Goal: Information Seeking & Learning: Learn about a topic

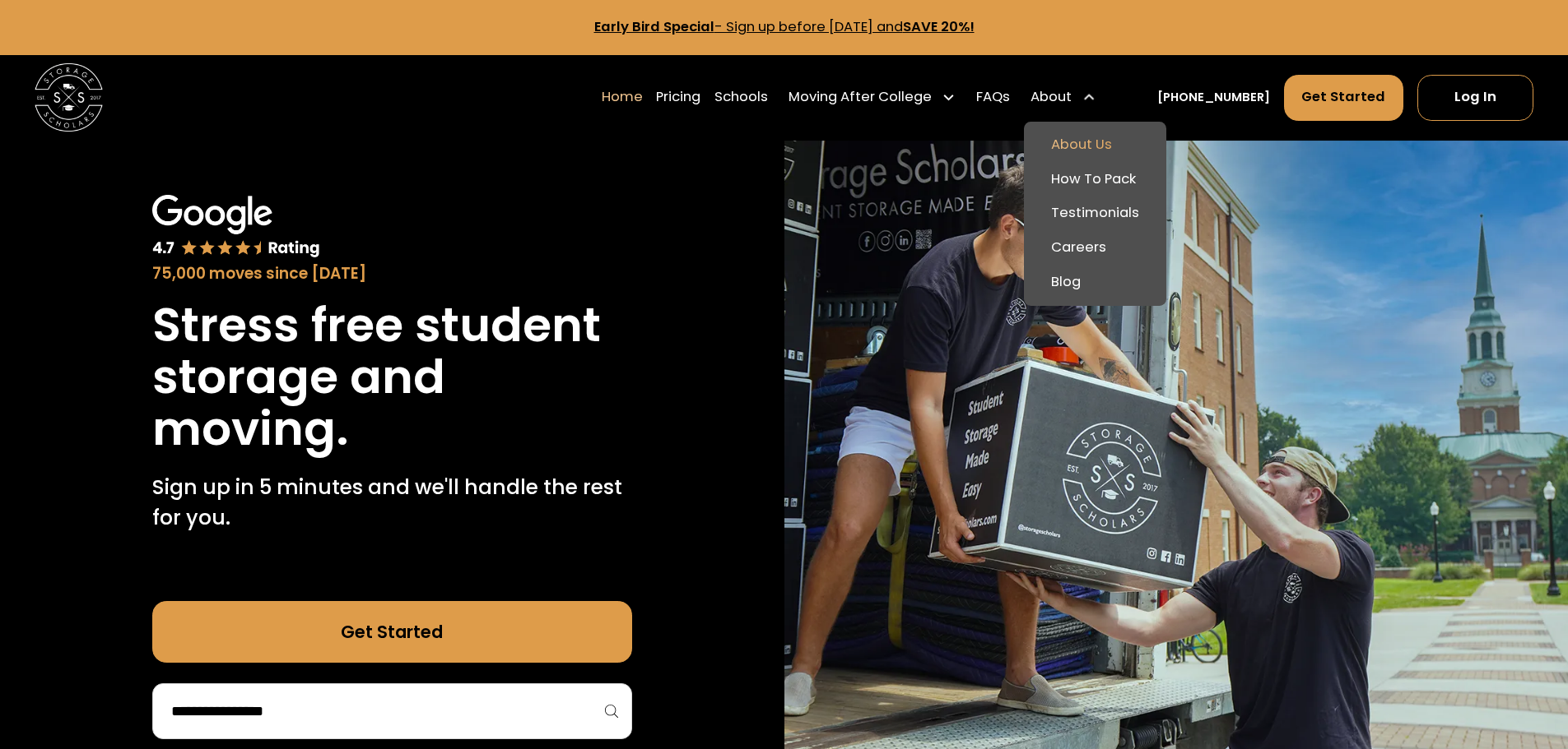
click at [1096, 146] on link "About Us" at bounding box center [1095, 146] width 129 height 35
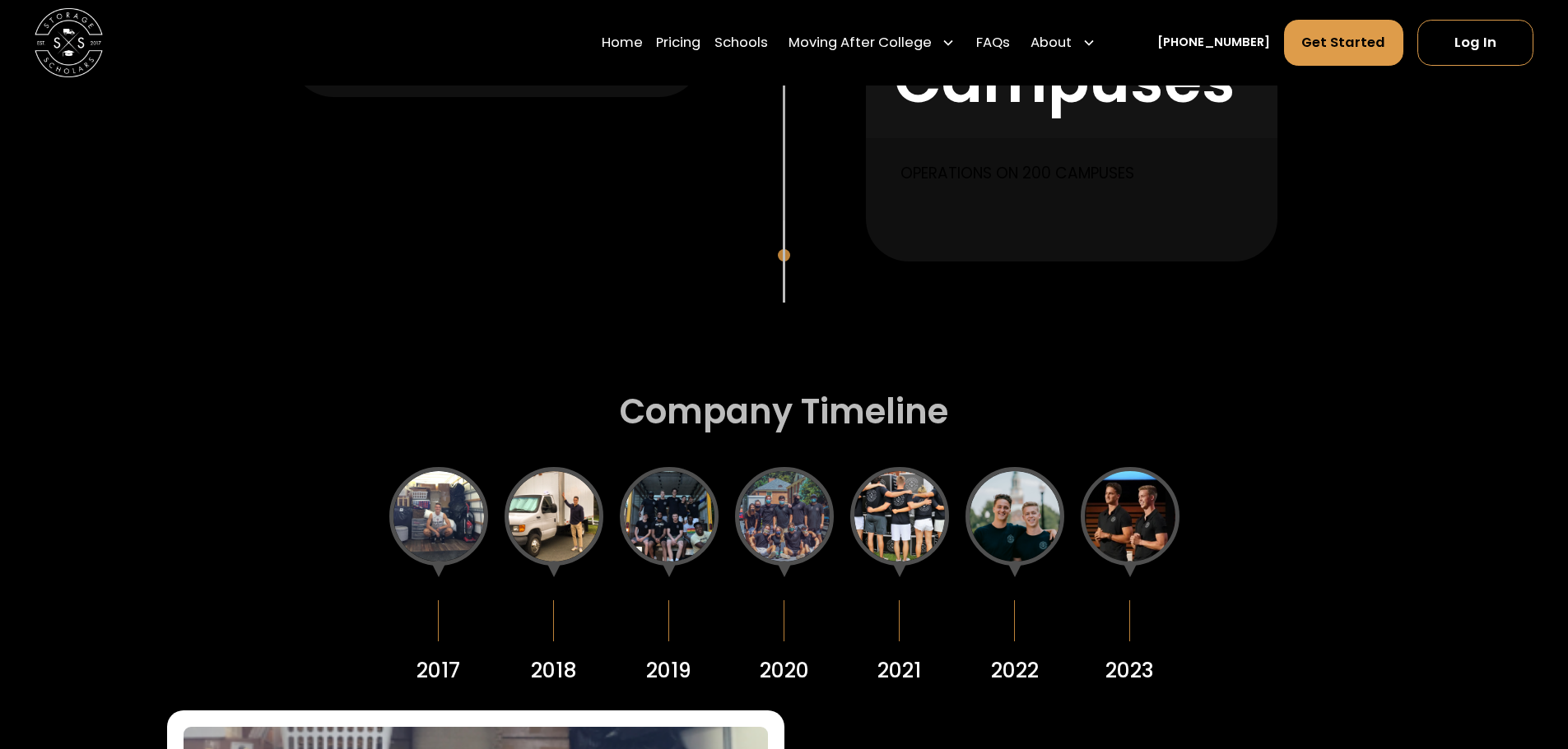
scroll to position [2083, 0]
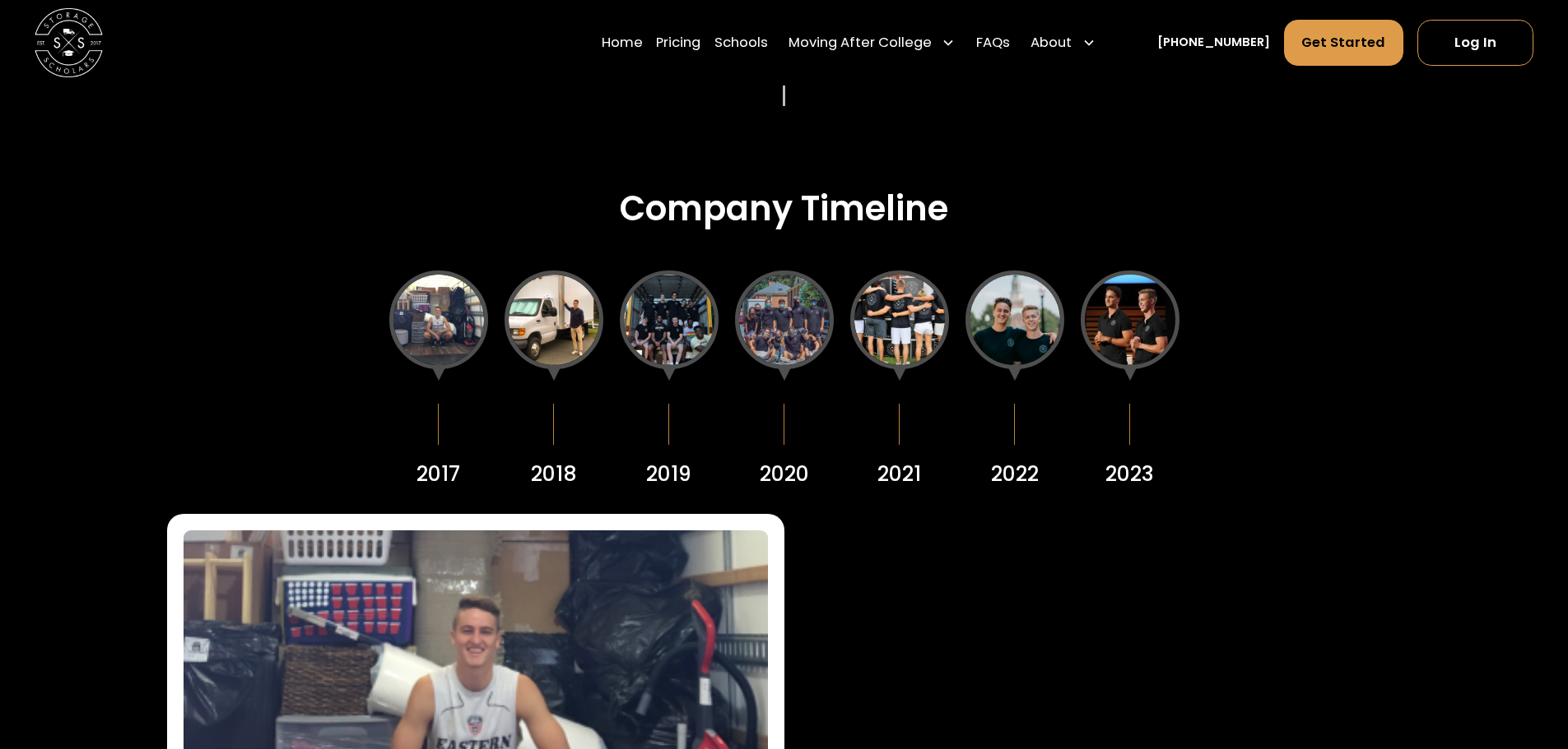
click at [1014, 296] on div at bounding box center [1015, 320] width 99 height 99
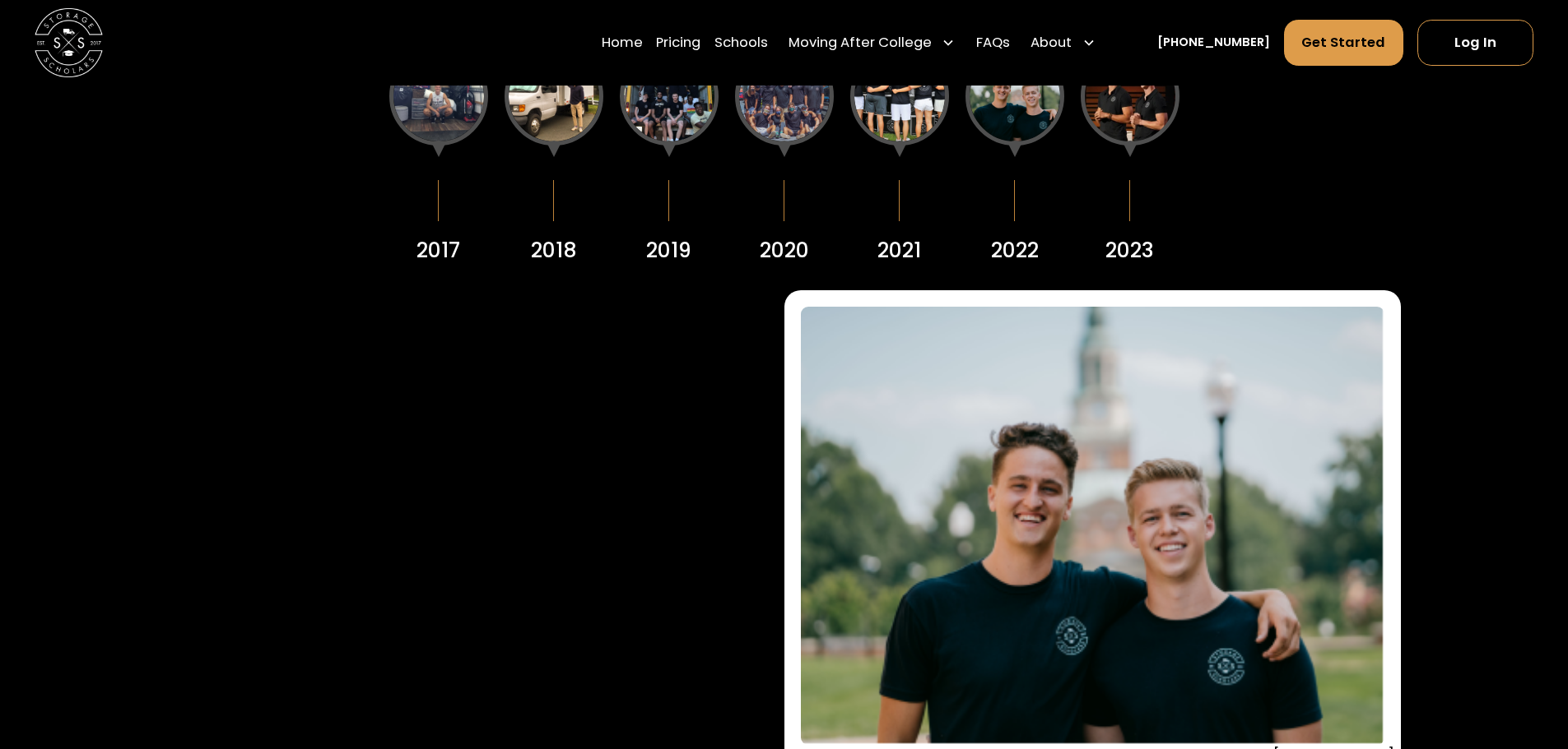
scroll to position [2194, 0]
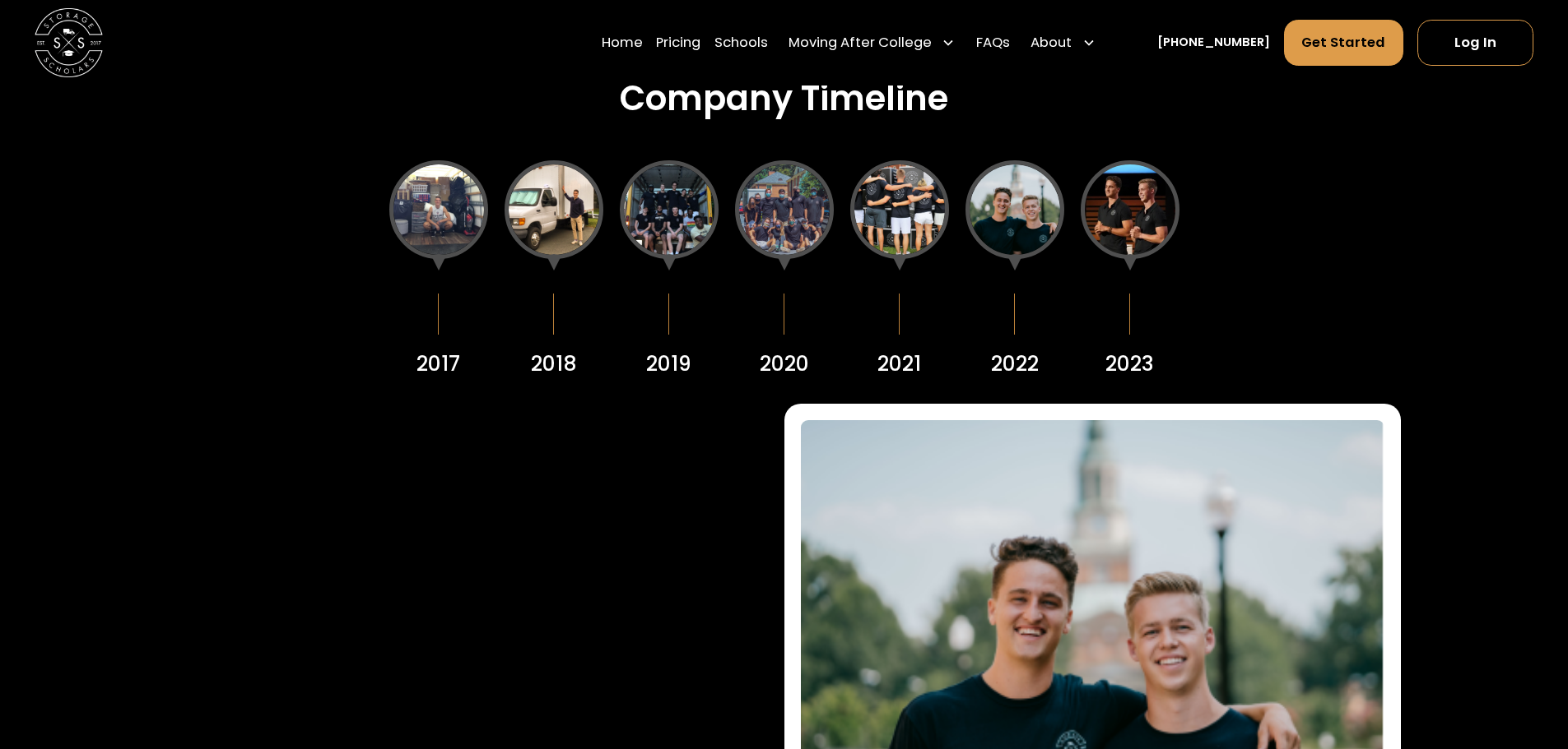
click at [876, 242] on div at bounding box center [900, 210] width 99 height 99
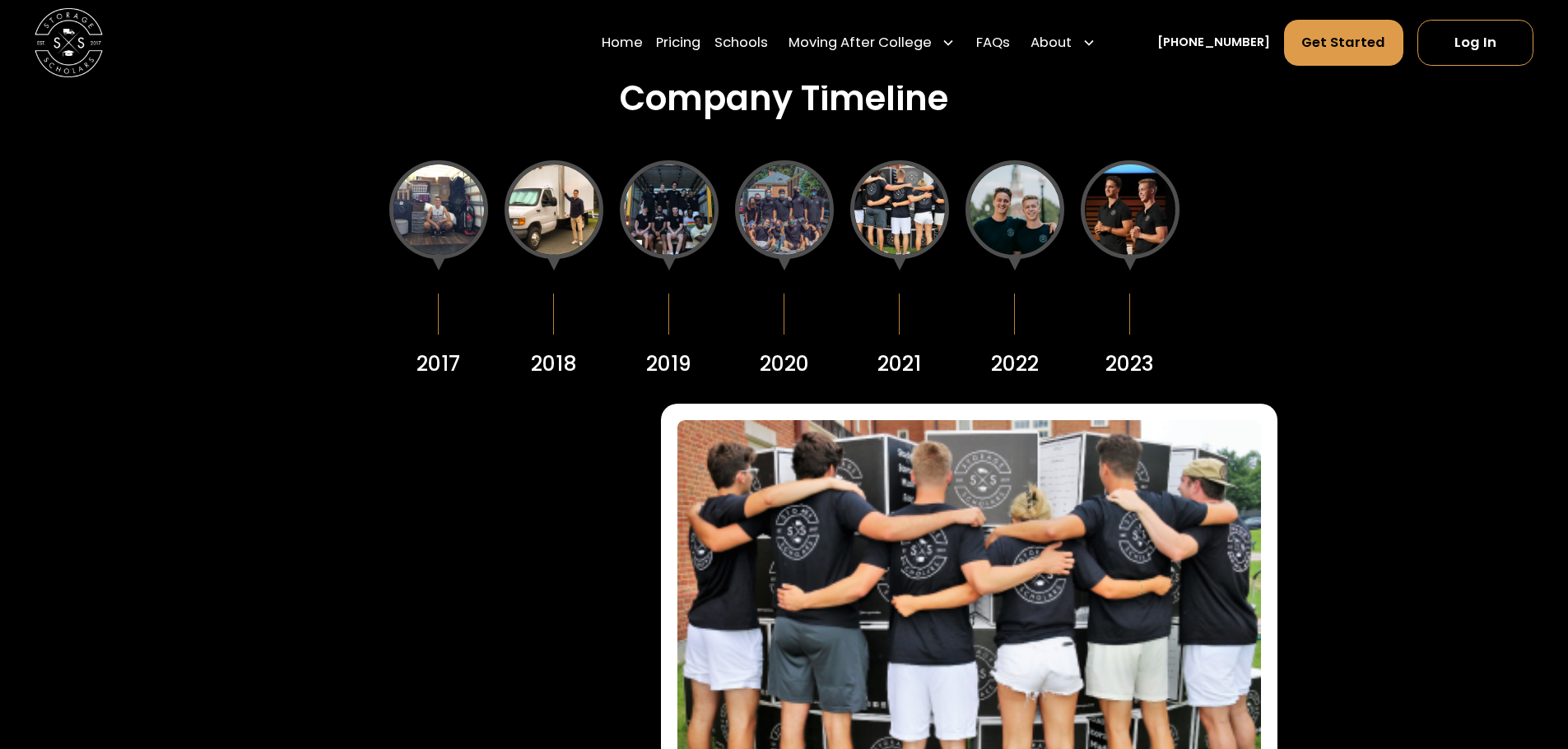
click at [785, 239] on div at bounding box center [784, 210] width 99 height 99
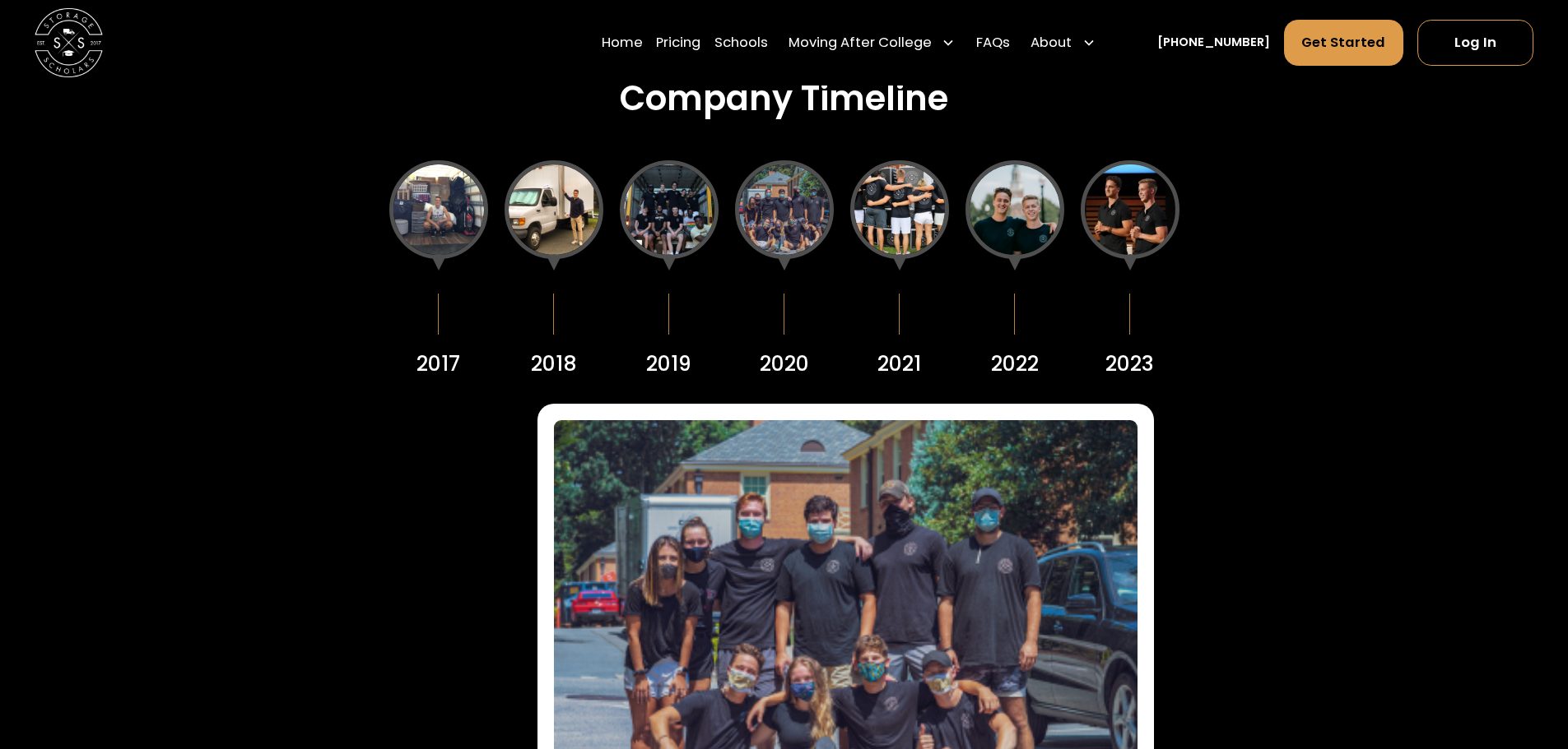
click at [1127, 210] on div at bounding box center [1130, 210] width 99 height 99
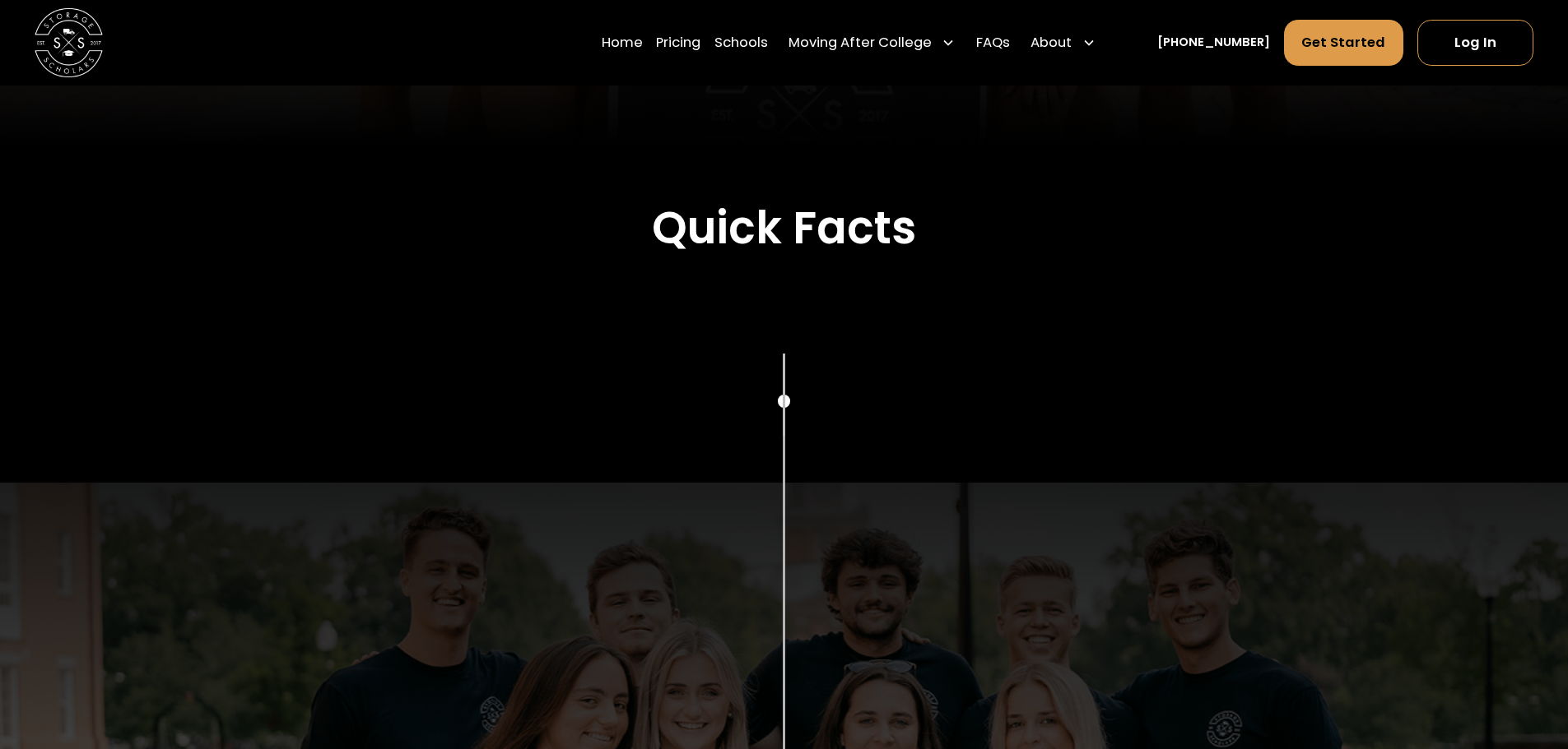
scroll to position [438, 0]
